Goal: Information Seeking & Learning: Learn about a topic

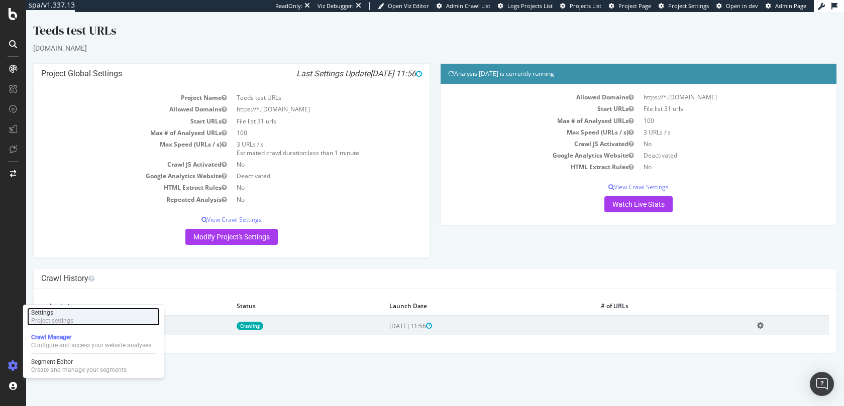
click at [48, 321] on div "Project settings" at bounding box center [52, 321] width 42 height 8
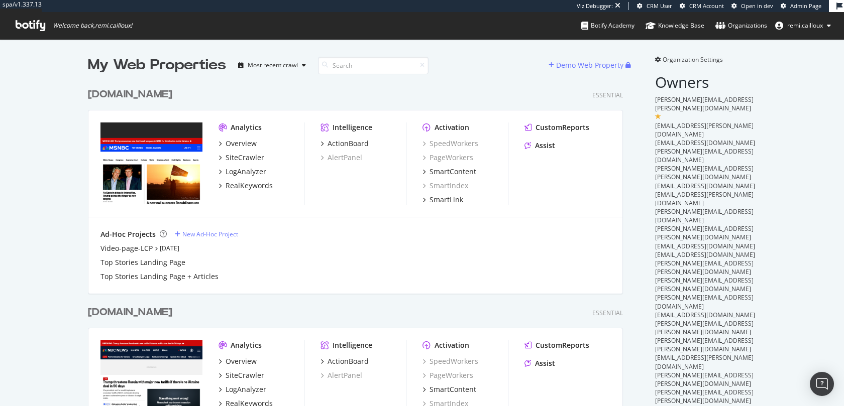
scroll to position [908, 543]
click at [124, 95] on div "msnbc.com" at bounding box center [130, 94] width 84 height 15
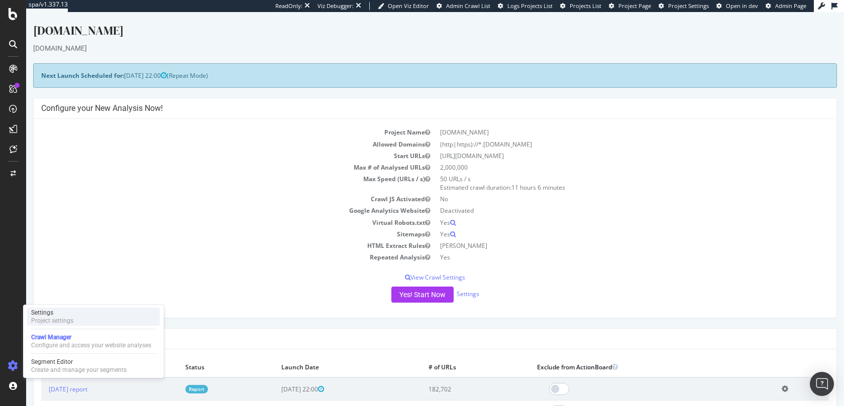
click at [46, 322] on div "Project settings" at bounding box center [52, 321] width 42 height 8
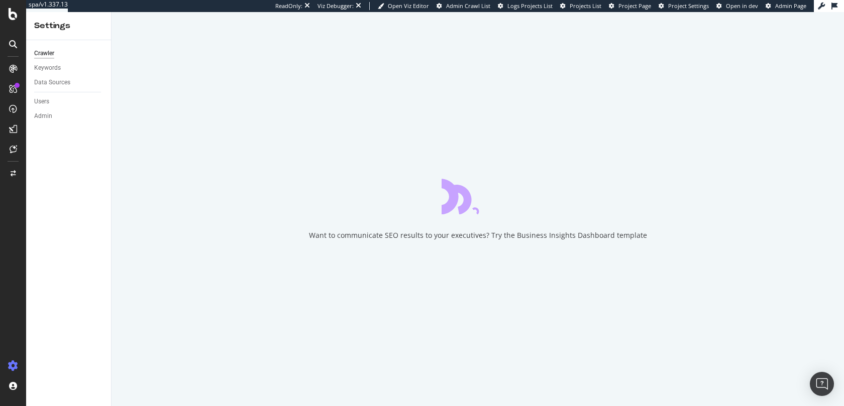
click at [51, 76] on div "Data Sources" at bounding box center [72, 82] width 77 height 15
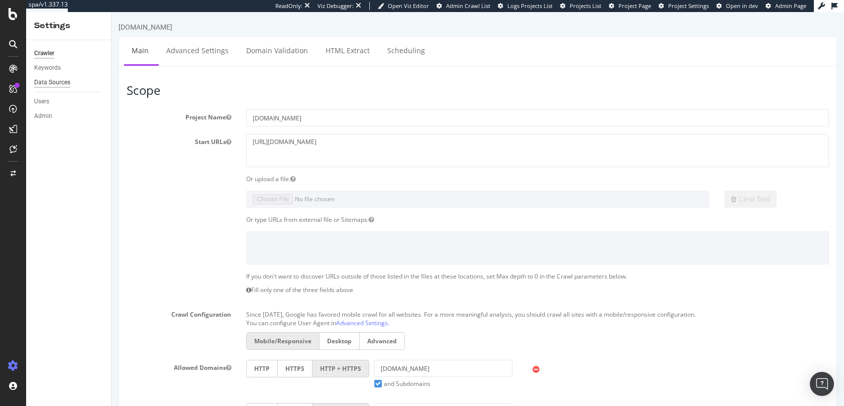
click at [51, 82] on div "Data Sources" at bounding box center [52, 82] width 36 height 11
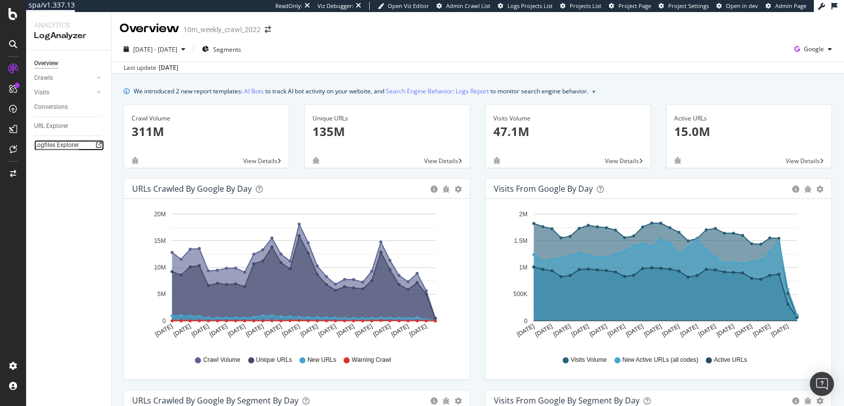
click at [59, 145] on div "Logfiles Explorer" at bounding box center [56, 145] width 45 height 11
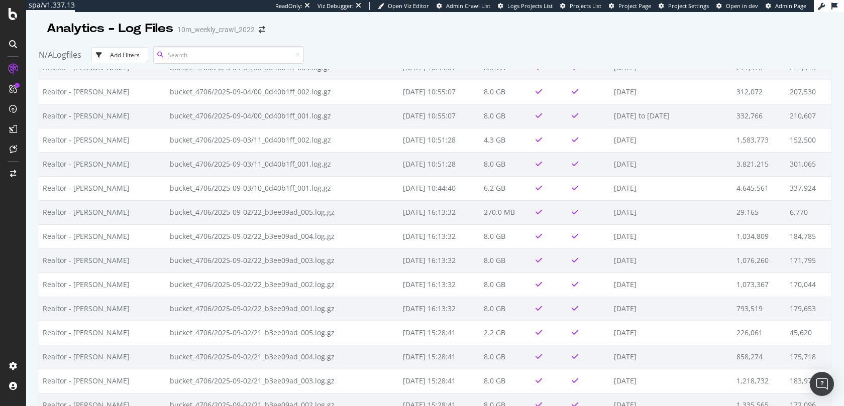
scroll to position [1674, 0]
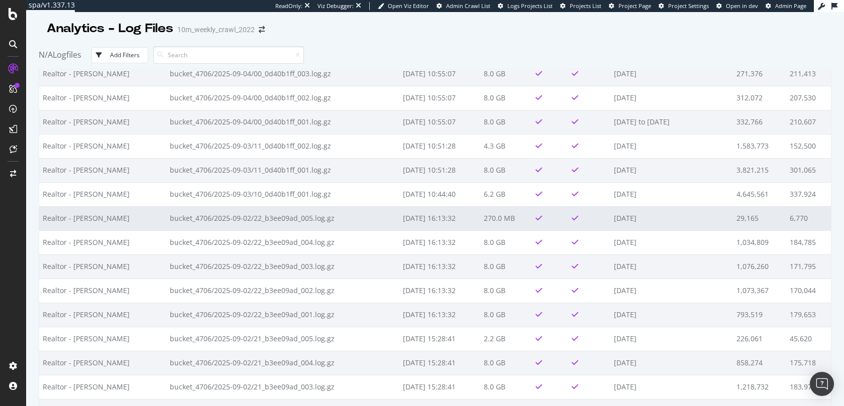
drag, startPoint x: 642, startPoint y: 220, endPoint x: 604, endPoint y: 223, distance: 38.7
click at [610, 223] on td "[DATE]" at bounding box center [671, 218] width 123 height 24
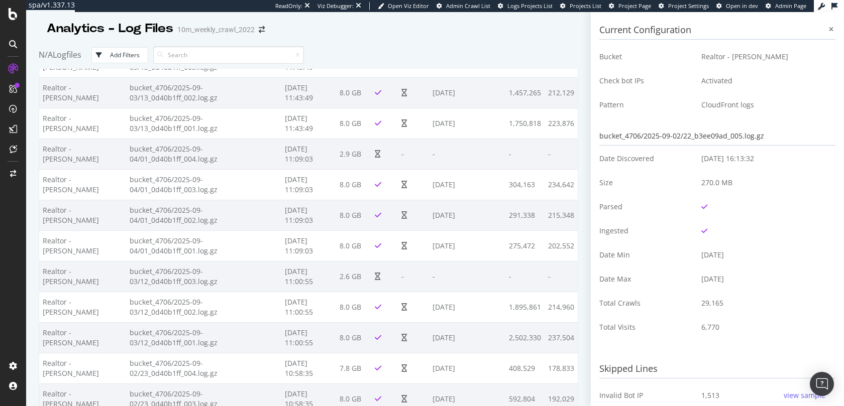
scroll to position [2117, 0]
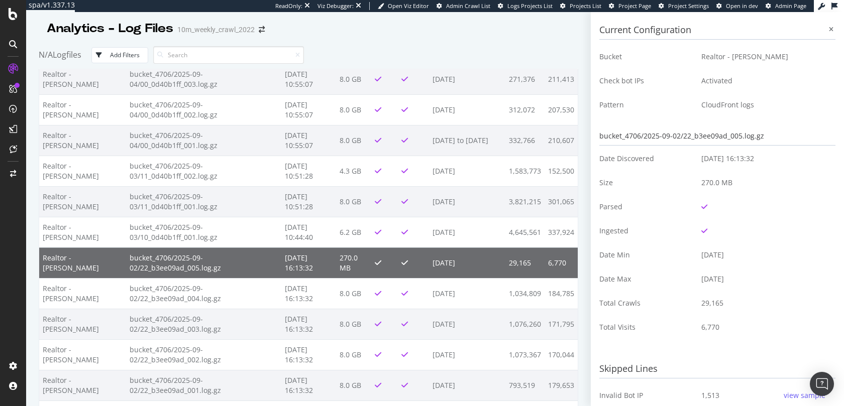
click at [289, 256] on td "2025-09-03 16:13:32" at bounding box center [308, 263] width 55 height 31
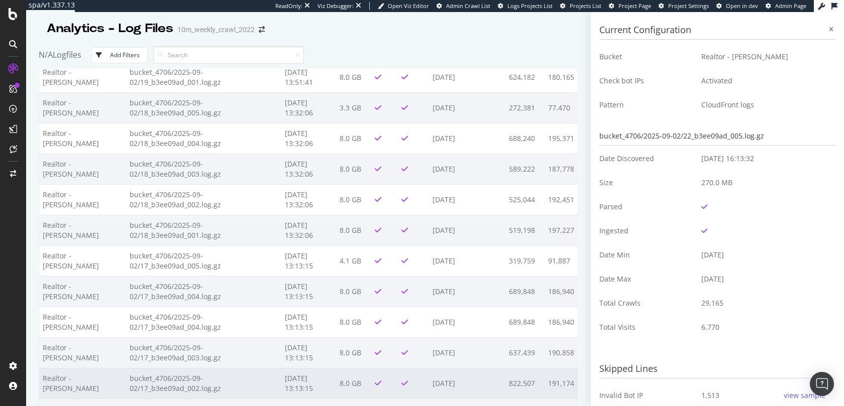
scroll to position [2891, 0]
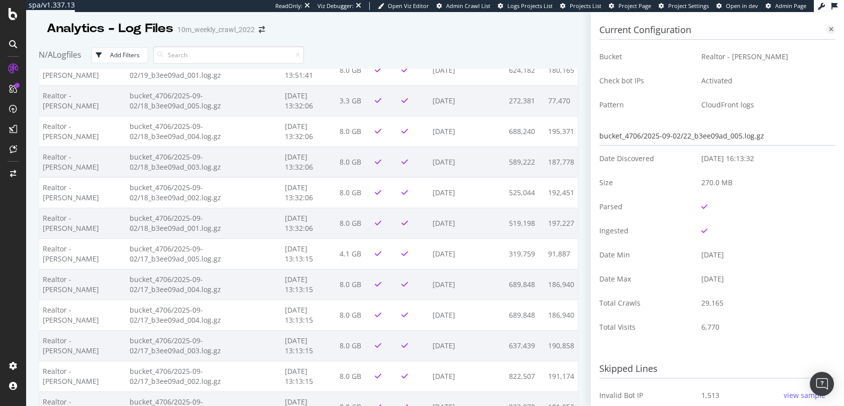
click at [829, 29] on icon at bounding box center [831, 30] width 5 height 6
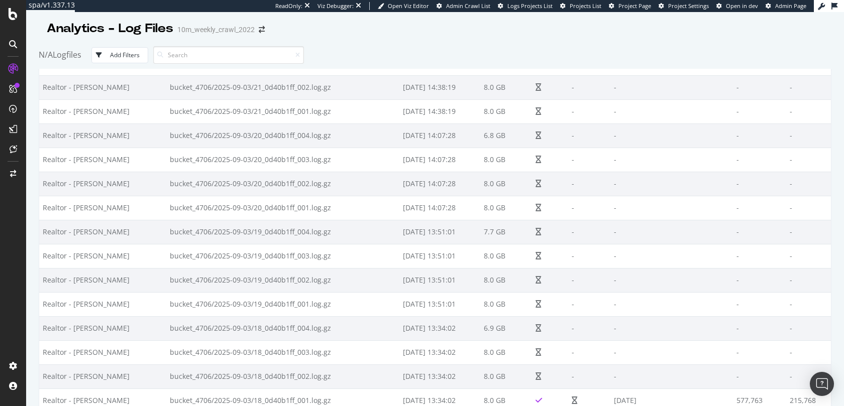
scroll to position [0, 0]
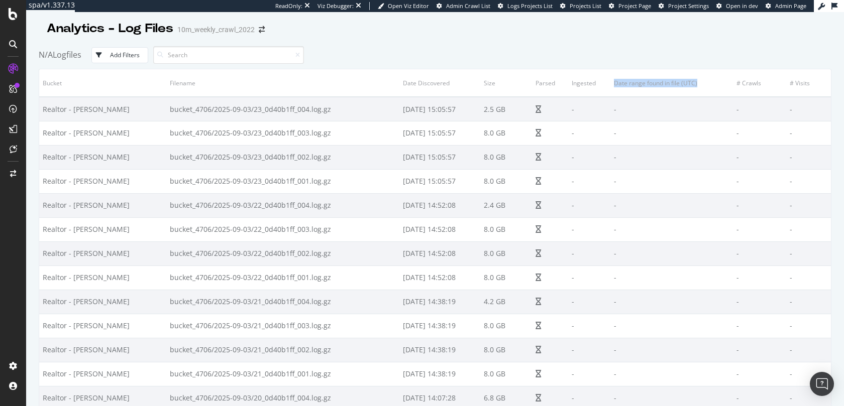
drag, startPoint x: 690, startPoint y: 85, endPoint x: 604, endPoint y: 87, distance: 86.4
click at [610, 87] on th "Date range found in file (UTC)" at bounding box center [671, 83] width 123 height 28
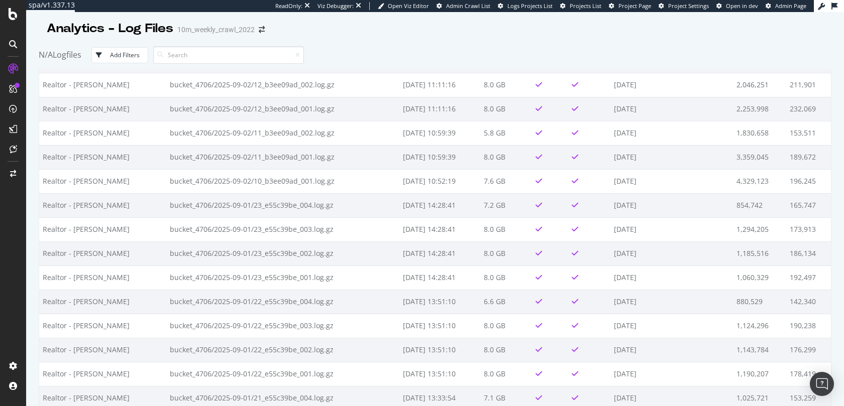
scroll to position [3558, 0]
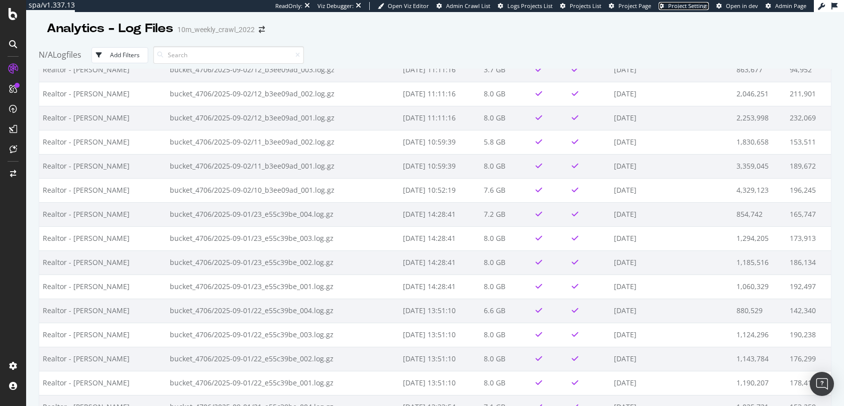
click at [680, 8] on span "Project Settings" at bounding box center [688, 6] width 41 height 8
click at [628, 8] on span "Project Page" at bounding box center [634, 6] width 33 height 8
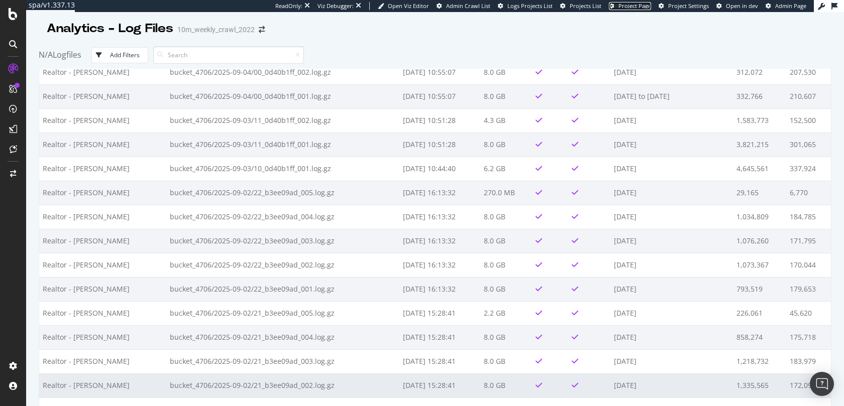
scroll to position [1688, 0]
